Goal: Complete application form

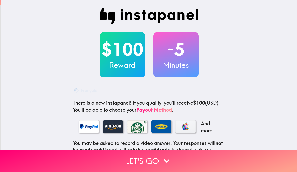
click at [138, 160] on button "Let's go" at bounding box center [148, 161] width 297 height 22
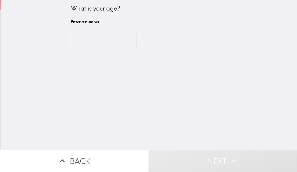
click at [108, 37] on input "number" at bounding box center [104, 41] width 66 height 16
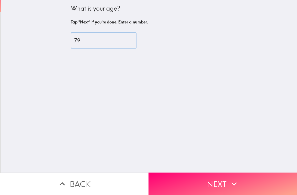
type input "79"
click at [244, 172] on button "Next" at bounding box center [222, 183] width 148 height 22
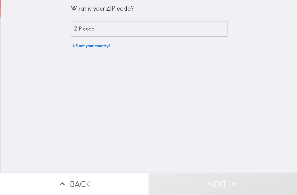
click at [103, 27] on input "ZIP code" at bounding box center [149, 29] width 157 height 16
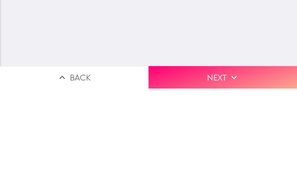
type input "45014"
click at [241, 172] on button "Next" at bounding box center [222, 183] width 148 height 22
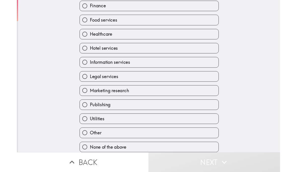
scroll to position [118, 0]
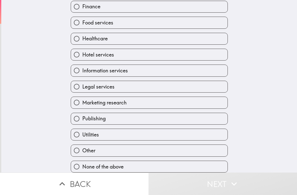
click at [146, 165] on label "None of the above" at bounding box center [149, 166] width 157 height 11
click at [82, 165] on input "None of the above" at bounding box center [76, 166] width 11 height 11
radio input "true"
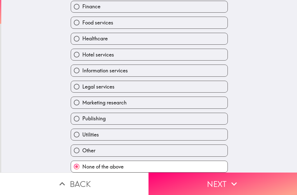
click at [222, 172] on button "Next" at bounding box center [222, 183] width 148 height 22
